Goal: Navigation & Orientation: Understand site structure

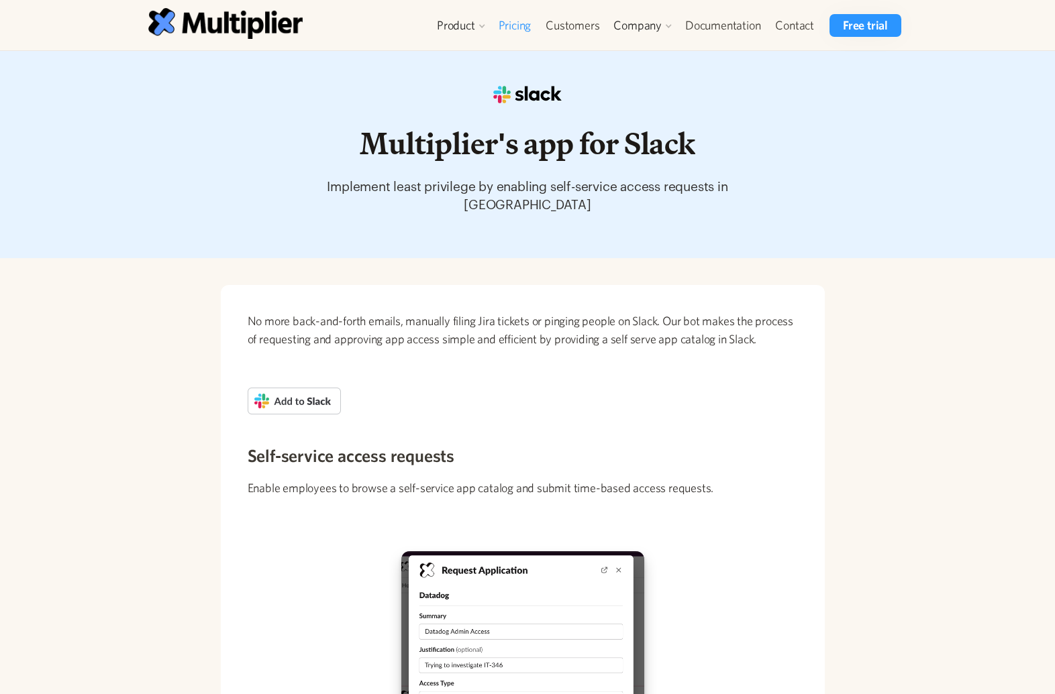
click at [514, 25] on link "Pricing" at bounding box center [515, 25] width 48 height 23
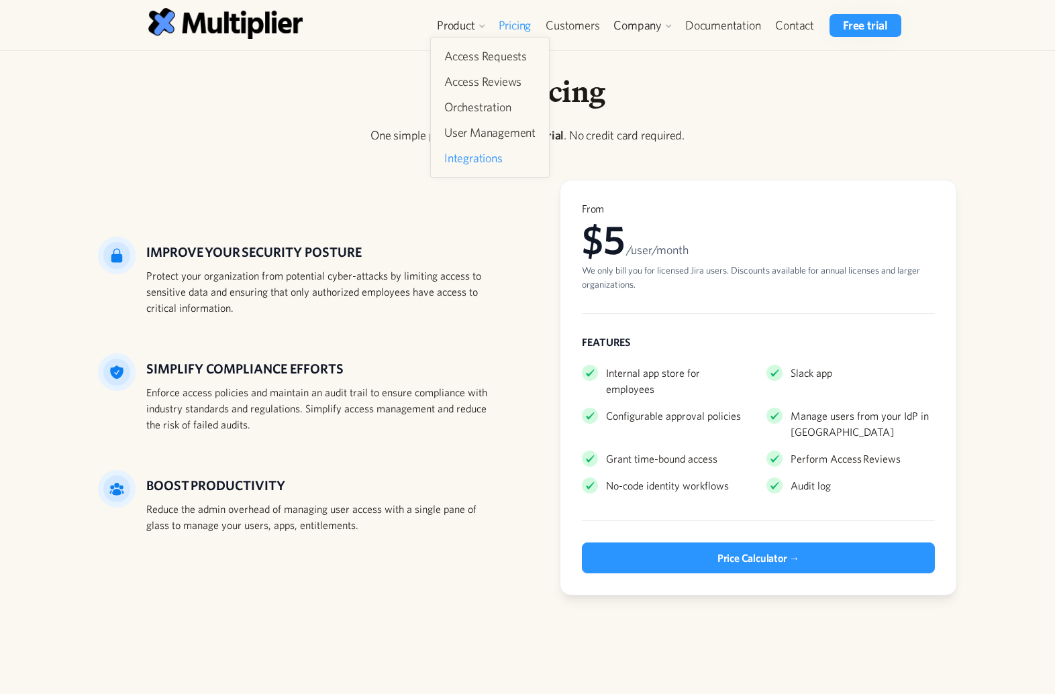
click at [497, 161] on link "Integrations" at bounding box center [490, 158] width 102 height 24
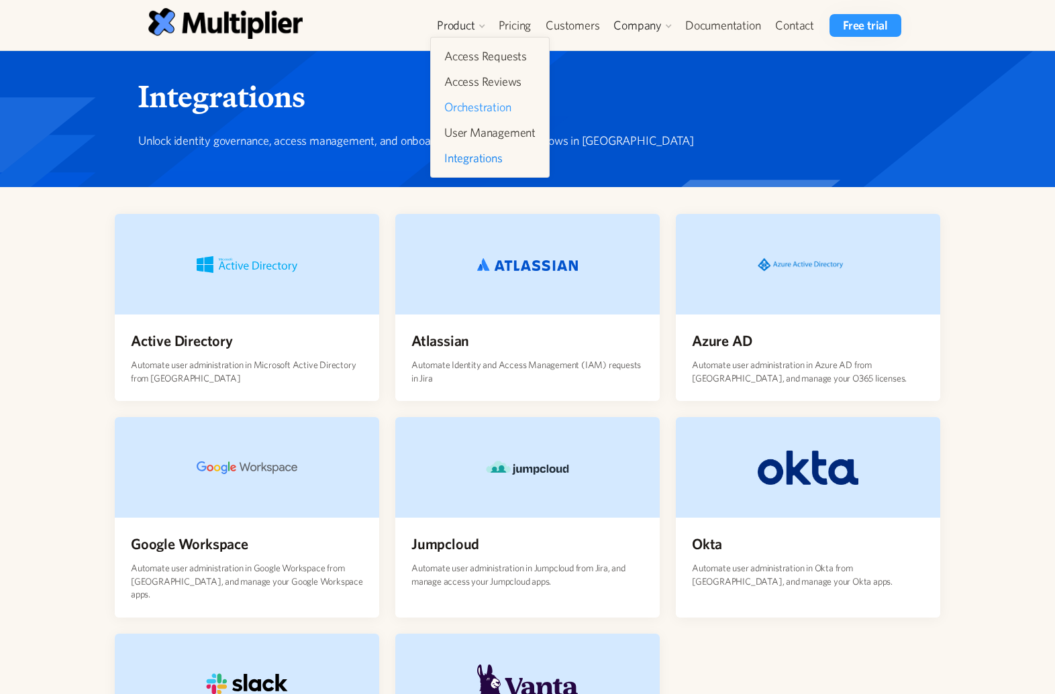
click at [509, 104] on link "Orchestration" at bounding box center [490, 107] width 102 height 24
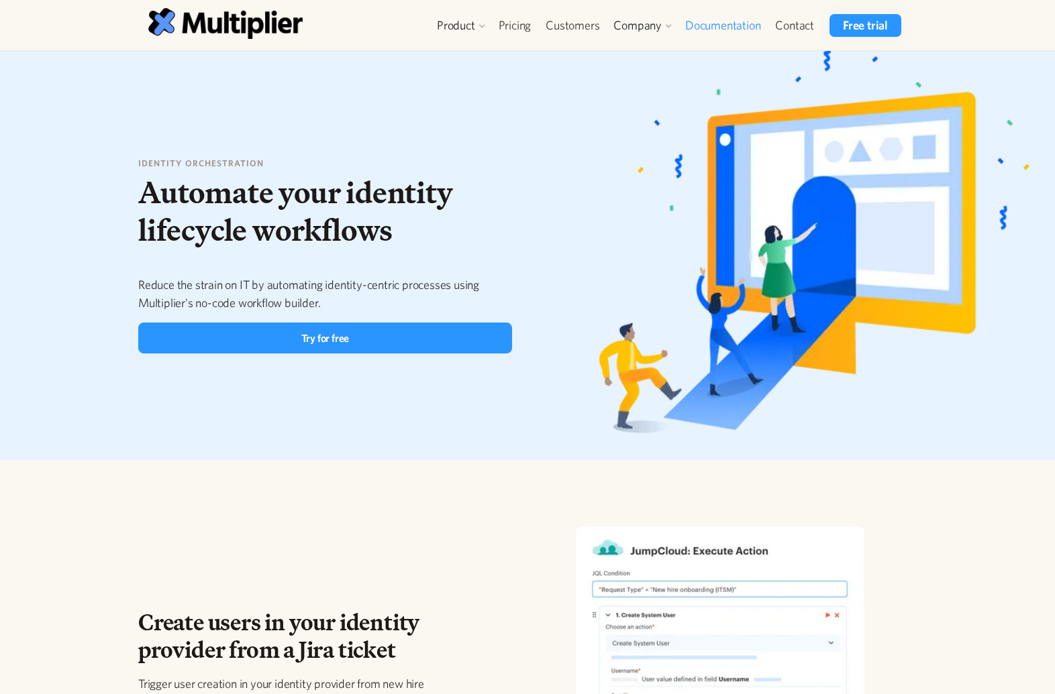
click at [738, 33] on link "Documentation" at bounding box center [723, 25] width 90 height 23
